Goal: Task Accomplishment & Management: Use online tool/utility

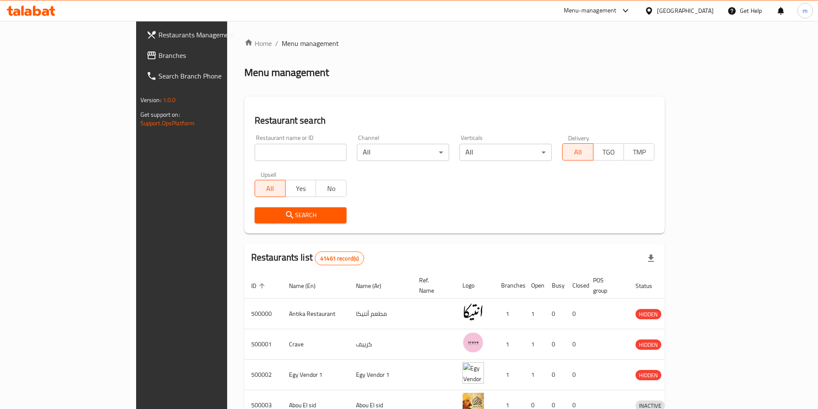
click at [654, 6] on icon at bounding box center [649, 10] width 9 height 9
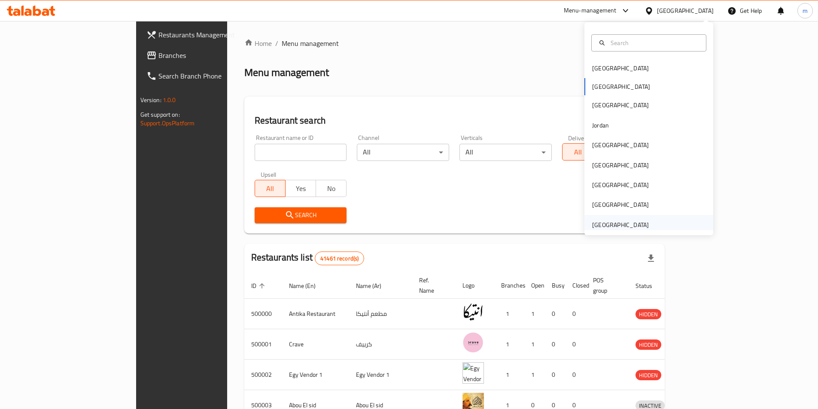
click at [606, 225] on div "[GEOGRAPHIC_DATA]" at bounding box center [620, 224] width 57 height 9
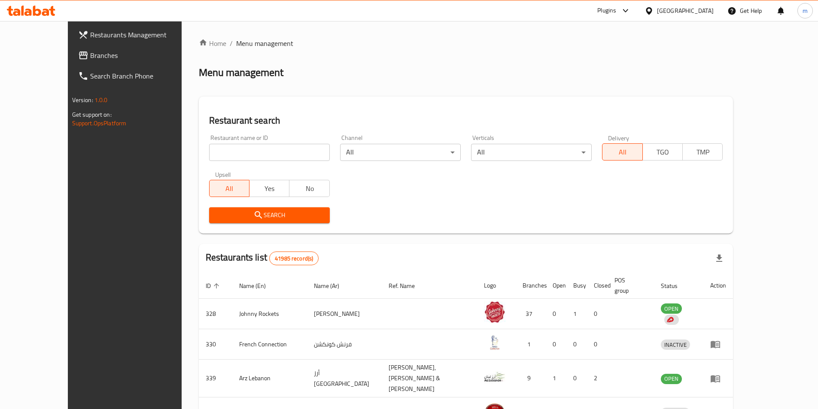
click at [218, 148] on input "search" at bounding box center [269, 152] width 121 height 17
paste input "780445"
type input "780445"
click at [217, 215] on span "Search" at bounding box center [269, 215] width 107 height 11
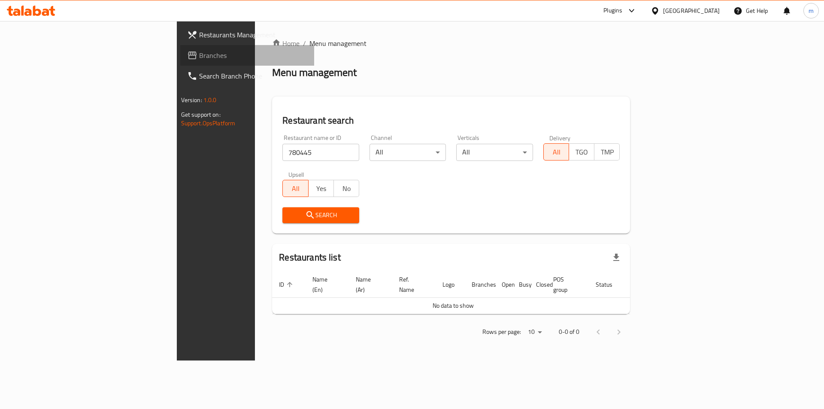
click at [199, 56] on span "Branches" at bounding box center [253, 55] width 109 height 10
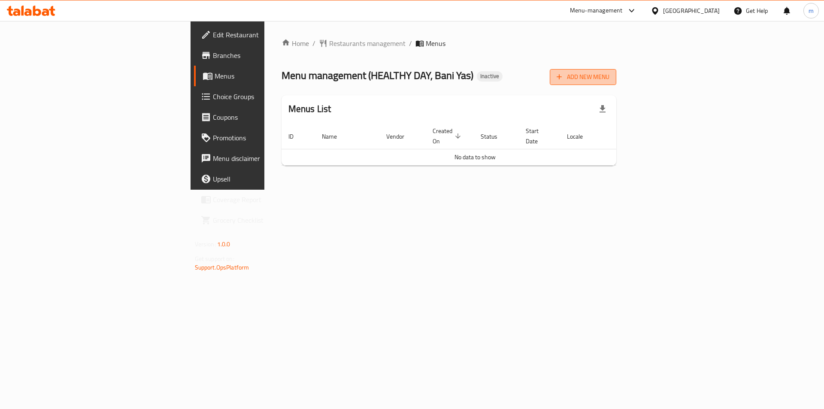
click at [610, 73] on span "Add New Menu" at bounding box center [583, 77] width 53 height 11
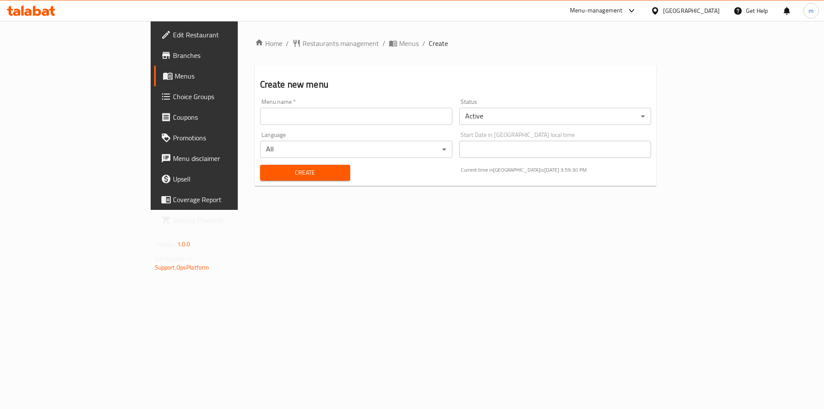
click at [345, 119] on input "text" at bounding box center [356, 116] width 192 height 17
type input "13/10"
click at [271, 175] on span "Create" at bounding box center [305, 172] width 76 height 11
